Goal: Task Accomplishment & Management: Manage account settings

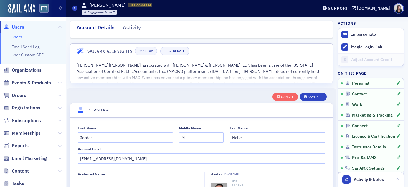
select select "US"
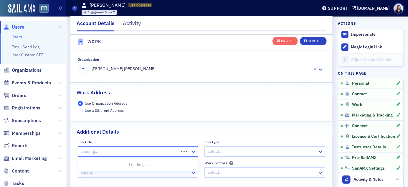
click at [195, 152] on icon at bounding box center [193, 151] width 6 height 6
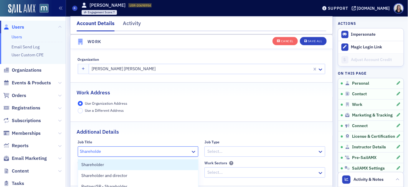
type input "Shareholder"
click at [157, 165] on div "Shareholder" at bounding box center [138, 164] width 113 height 6
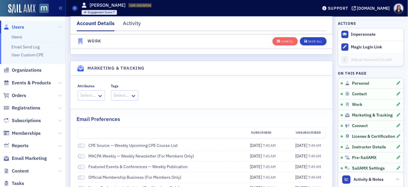
scroll to position [628, 0]
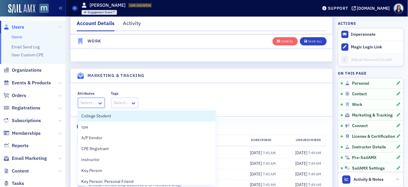
click at [99, 104] on icon at bounding box center [100, 103] width 4 height 2
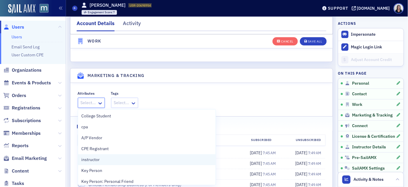
click at [88, 157] on span "instructor" at bounding box center [91, 159] width 18 height 6
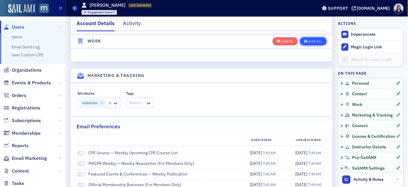
click at [309, 41] on div "Save All" at bounding box center [315, 41] width 14 height 3
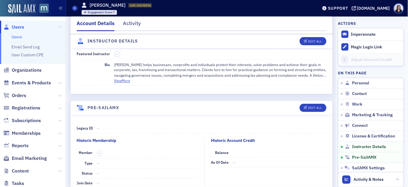
scroll to position [1051, 0]
